Goal: Task Accomplishment & Management: Manage account settings

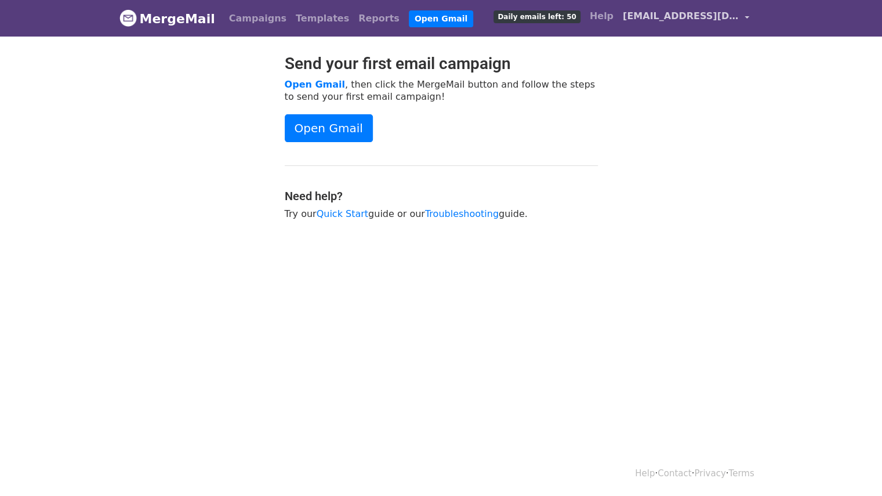
click at [690, 17] on span "[EMAIL_ADDRESS][DOMAIN_NAME]" at bounding box center [680, 16] width 116 height 14
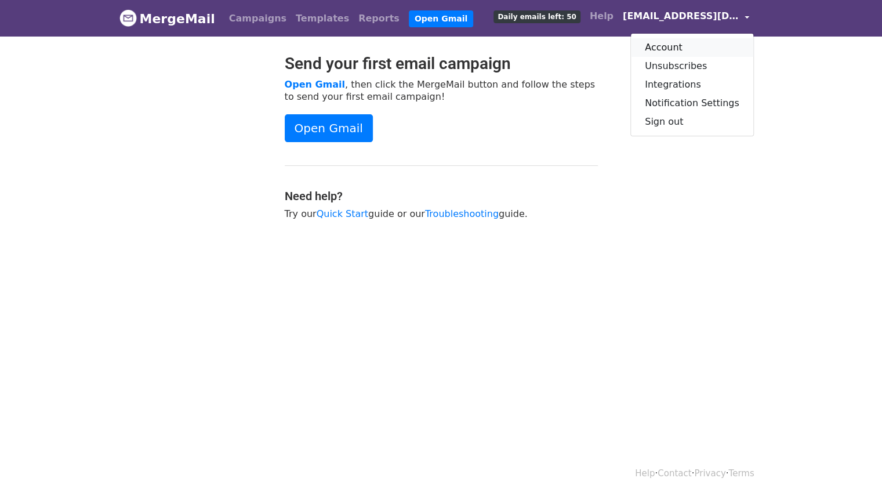
click at [679, 43] on link "Account" at bounding box center [692, 47] width 122 height 19
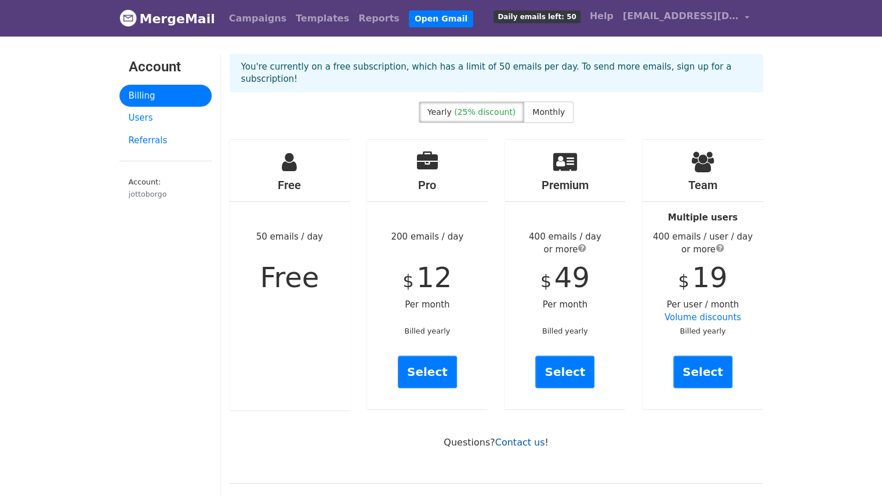
click at [523, 436] on link "Contact us" at bounding box center [520, 441] width 50 height 11
click at [615, 19] on link "Help" at bounding box center [601, 16] width 33 height 23
click at [146, 93] on link "Billing" at bounding box center [165, 96] width 92 height 23
click at [712, 13] on span "[EMAIL_ADDRESS][DOMAIN_NAME]" at bounding box center [680, 16] width 116 height 14
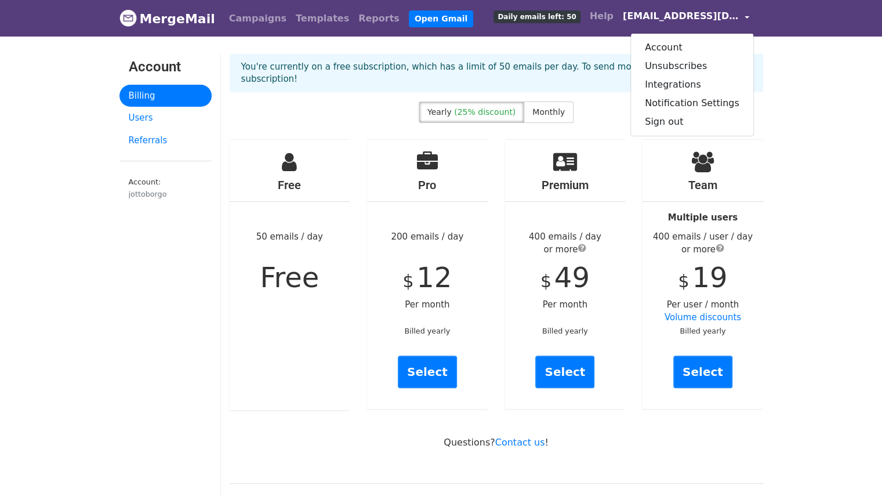
click at [582, 62] on p "You're currently on a free subscription, which has a limit of 50 emails per day…" at bounding box center [496, 73] width 510 height 24
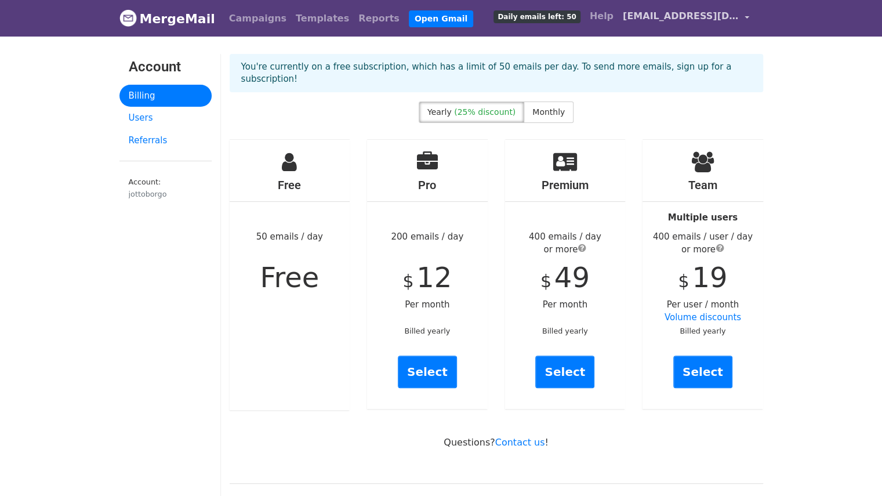
click at [725, 17] on span "[EMAIL_ADDRESS][DOMAIN_NAME]" at bounding box center [680, 16] width 116 height 14
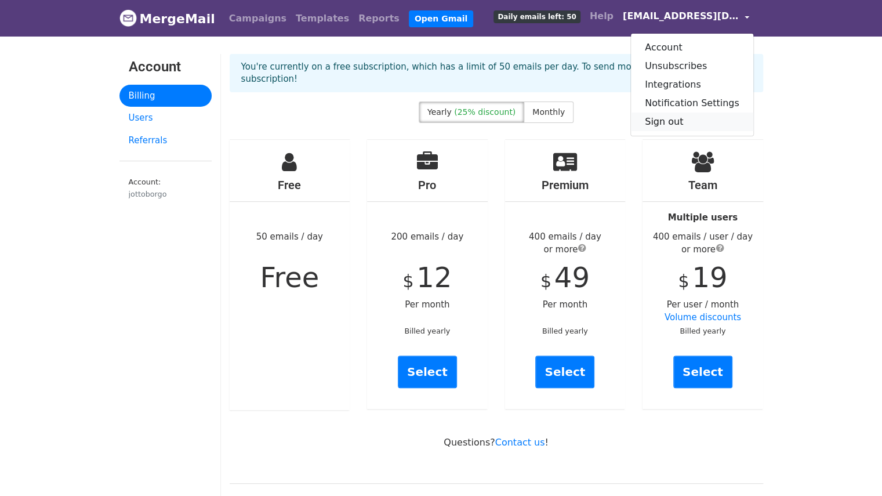
click at [675, 117] on link "Sign out" at bounding box center [692, 121] width 122 height 19
